Goal: Information Seeking & Learning: Understand process/instructions

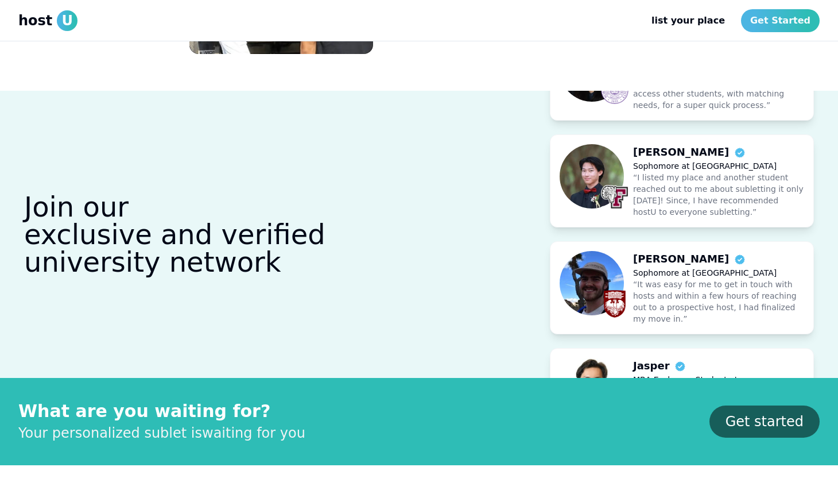
scroll to position [1456, 0]
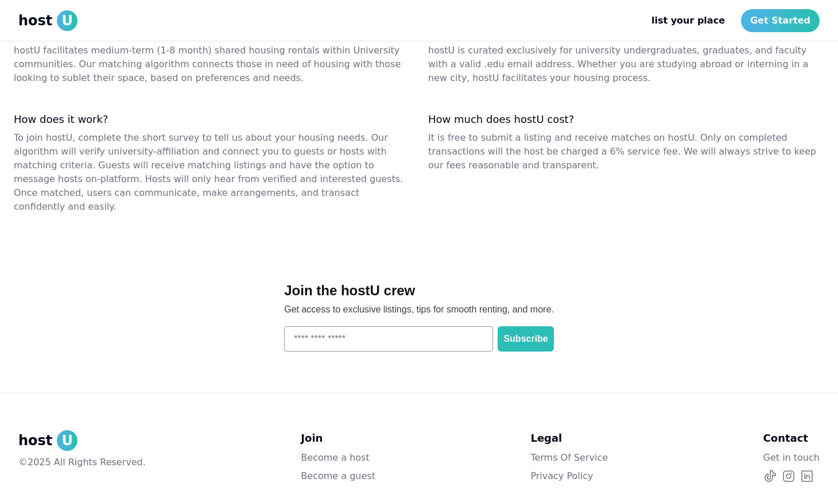
click at [540, 469] on link "Privacy Policy" at bounding box center [568, 476] width 77 height 14
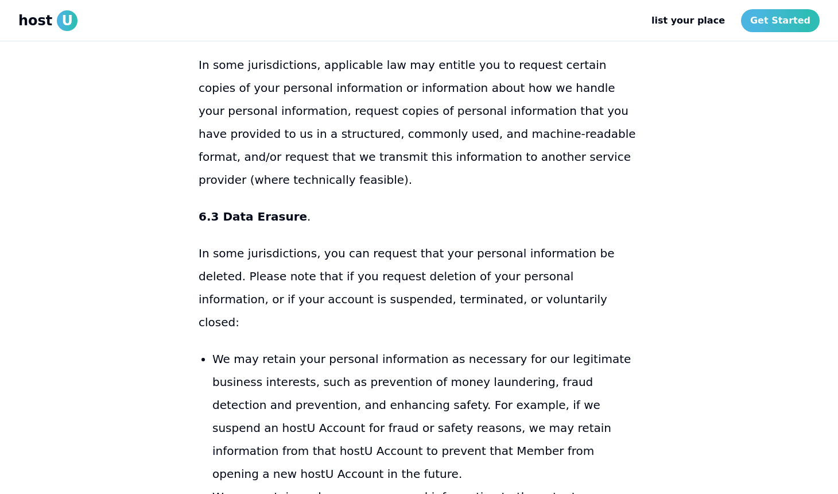
scroll to position [9371, 0]
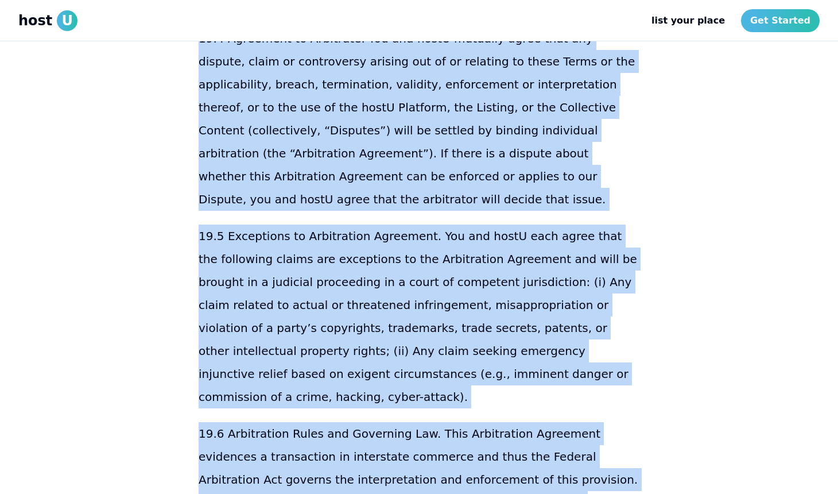
scroll to position [18909, 0]
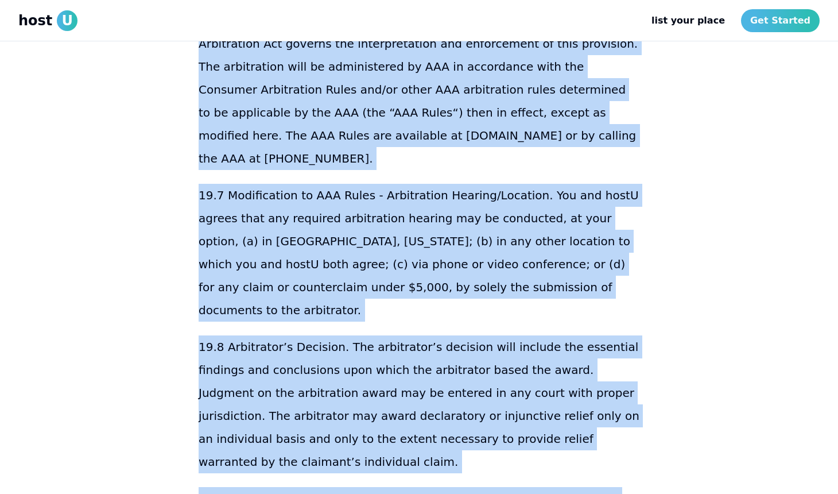
drag, startPoint x: 196, startPoint y: 59, endPoint x: 416, endPoint y: 192, distance: 257.0
copy div "loreM Ipsum do Sitamet Consec adip elits Doeiu te Incidid (“Utlab”) etdolorem a…"
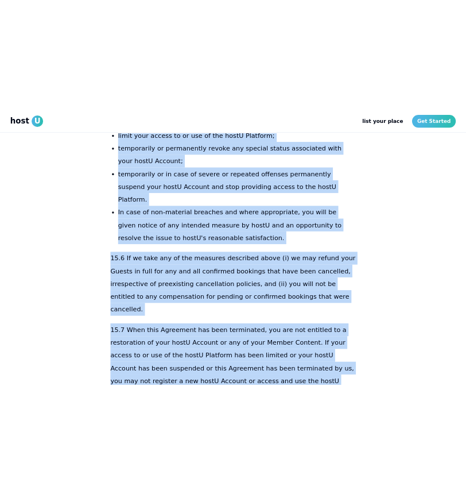
scroll to position [14837, 0]
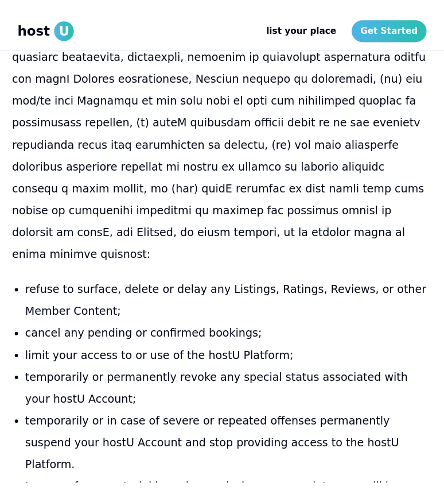
scroll to position [15207, 0]
